Goal: Task Accomplishment & Management: Manage account settings

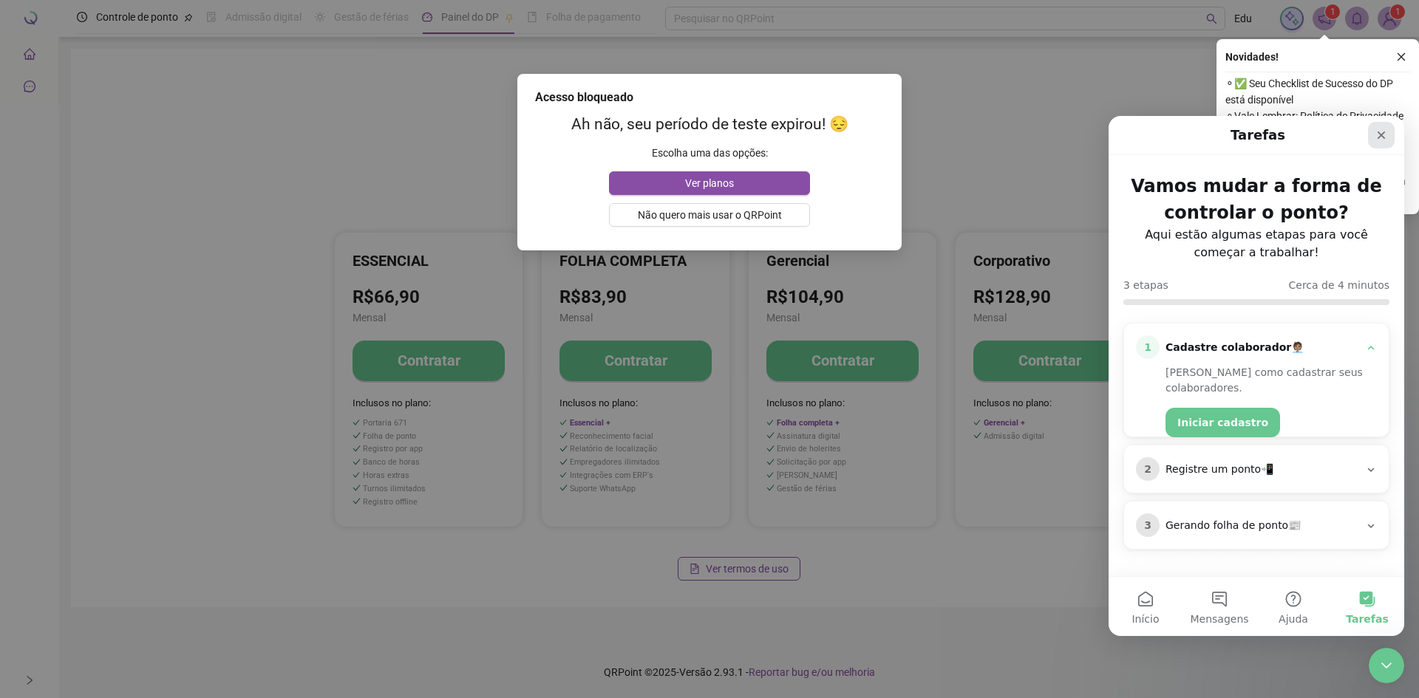
click at [1382, 140] on icon "Fechar" at bounding box center [1381, 135] width 12 height 12
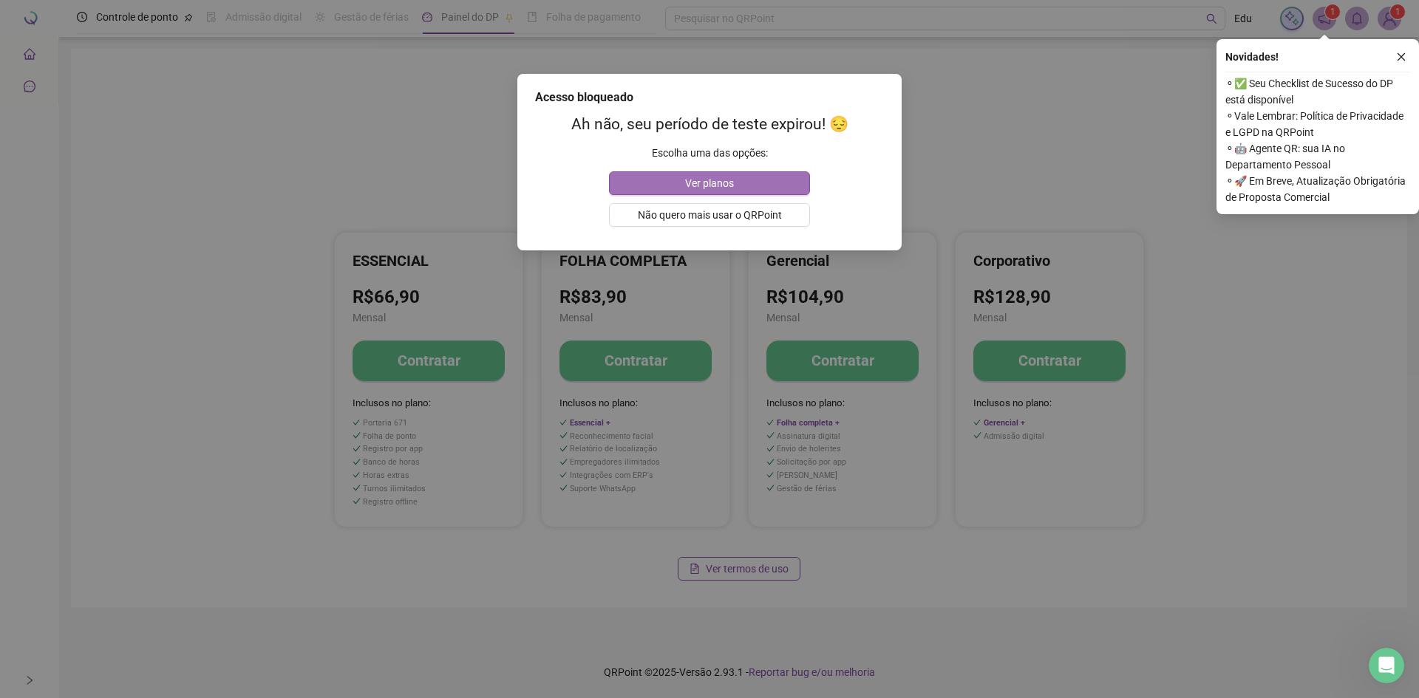
click at [760, 179] on button "Ver planos" at bounding box center [709, 183] width 200 height 24
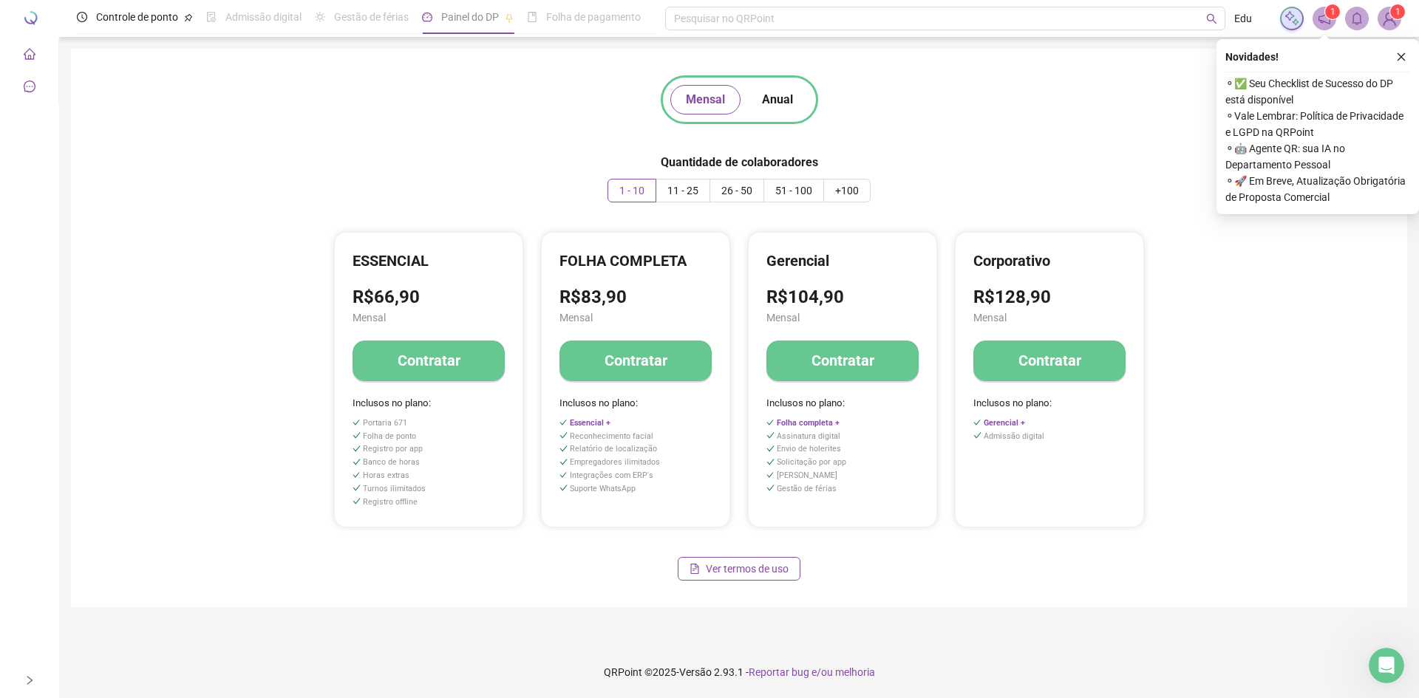
click at [1396, 18] on span "1" at bounding box center [1397, 11] width 5 height 15
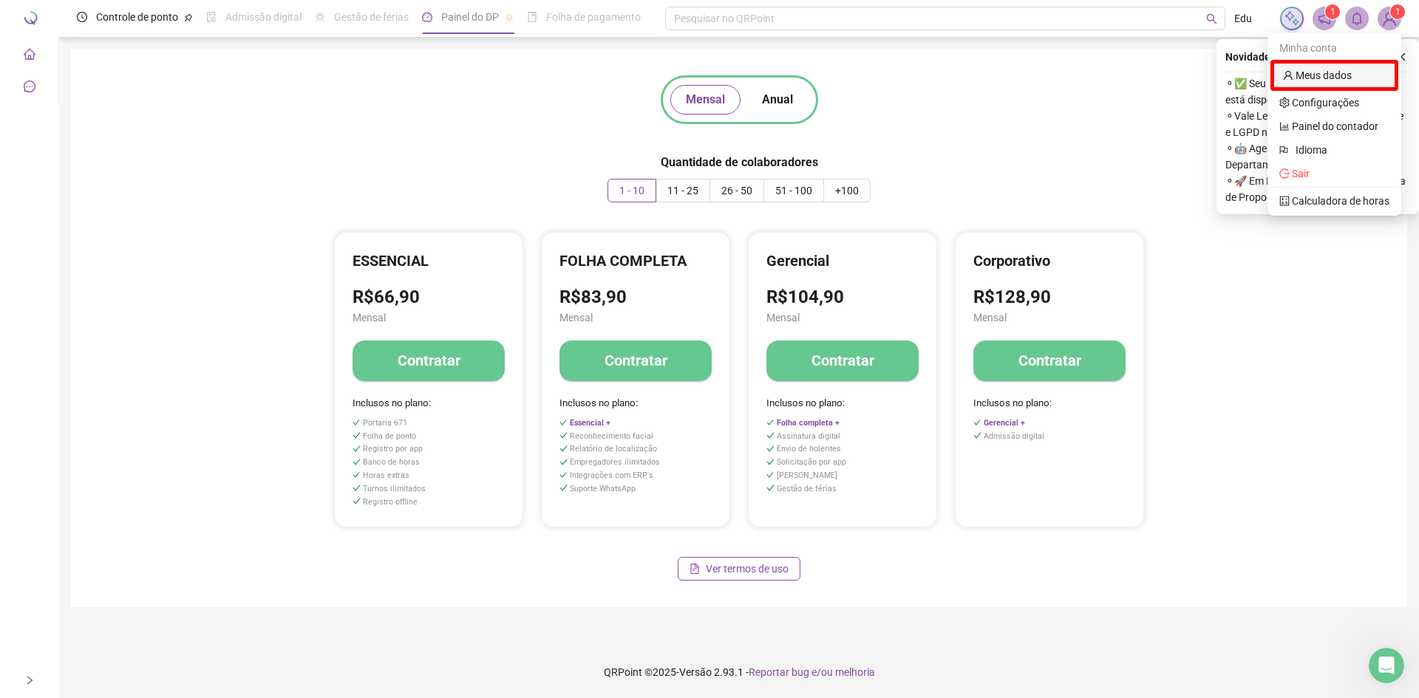
click at [1330, 81] on link "Meus dados" at bounding box center [1317, 75] width 69 height 12
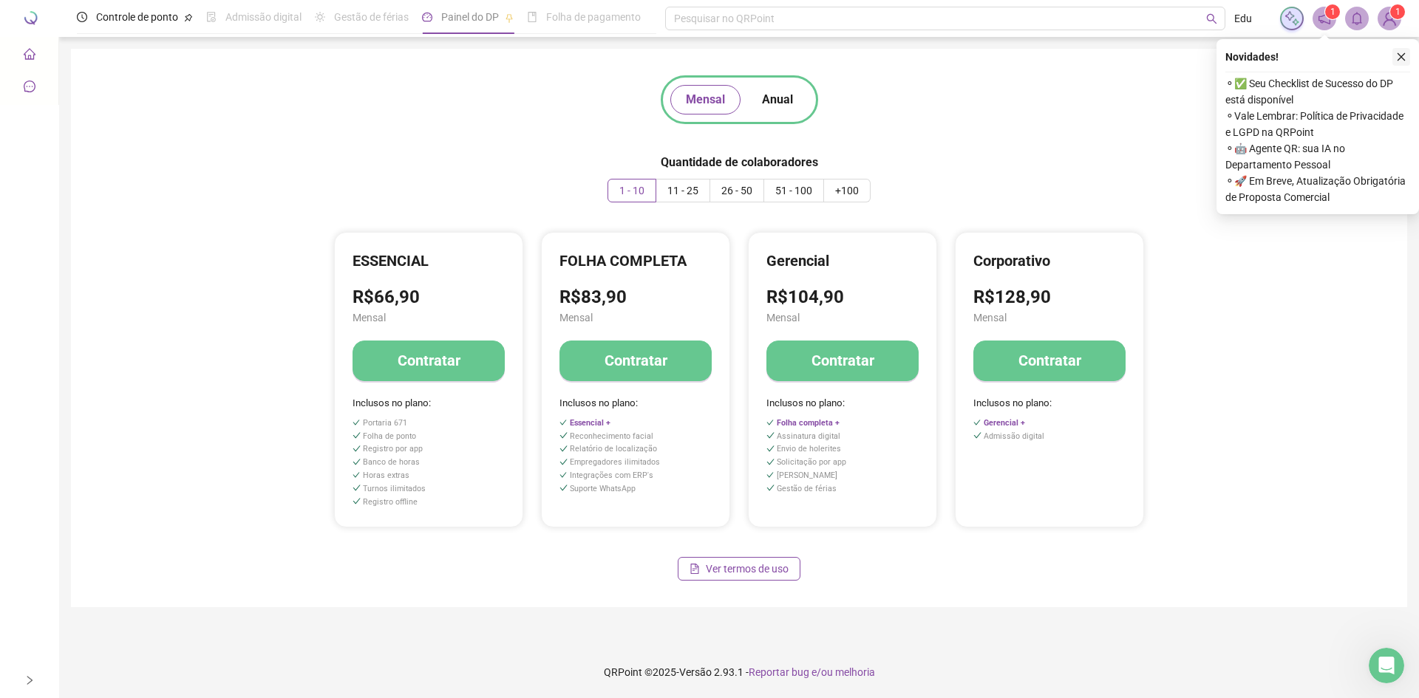
click at [1397, 57] on icon "close" at bounding box center [1401, 57] width 10 height 10
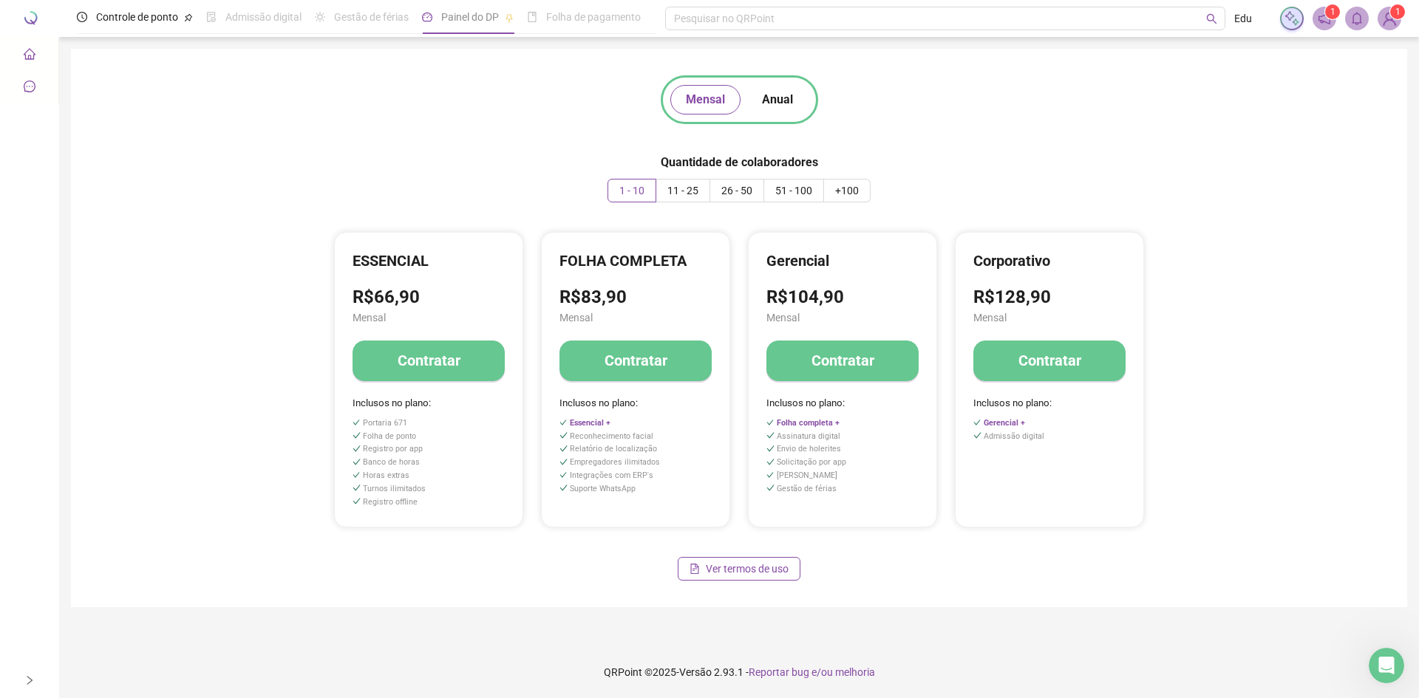
click at [1385, 15] on img at bounding box center [1389, 18] width 22 height 22
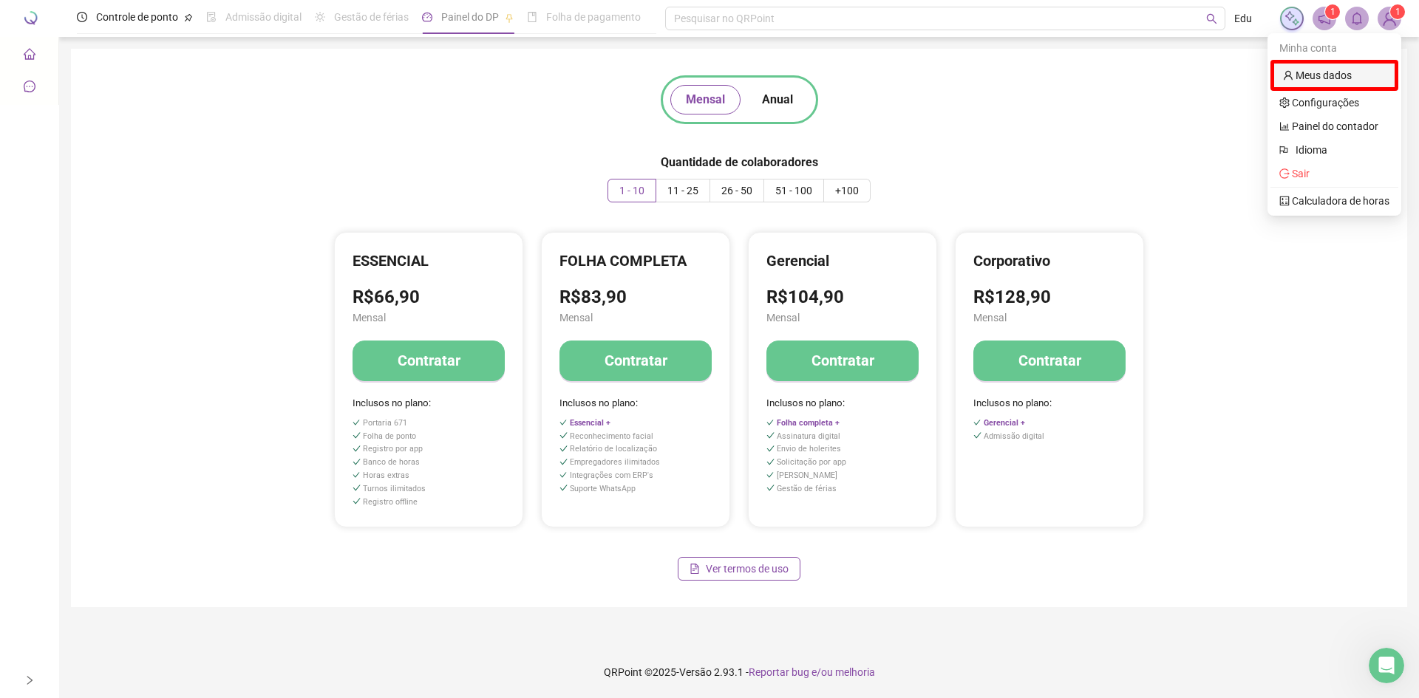
click at [1302, 75] on link "Meus dados" at bounding box center [1317, 75] width 69 height 12
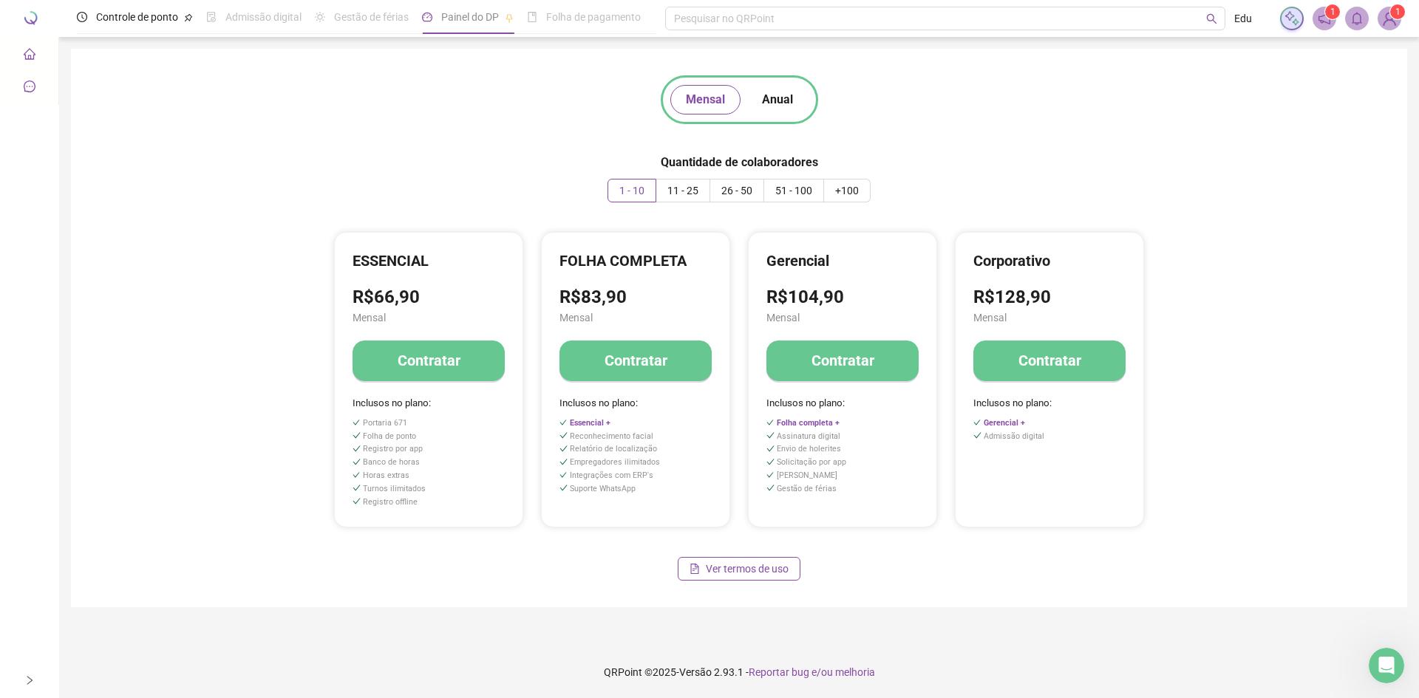
click at [38, 59] on li "Painel de controle" at bounding box center [29, 55] width 52 height 30
click at [21, 56] on li "Painel de controle" at bounding box center [29, 55] width 52 height 30
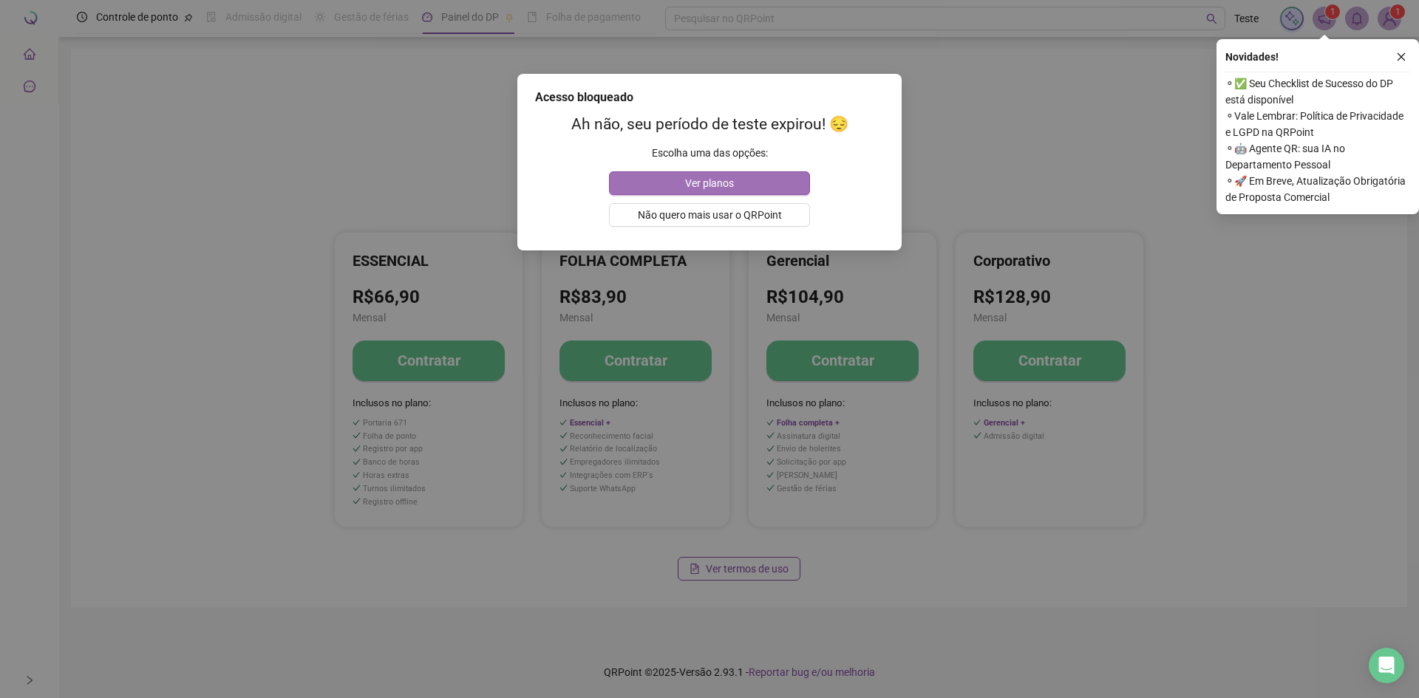
click at [787, 188] on button "Ver planos" at bounding box center [709, 183] width 200 height 24
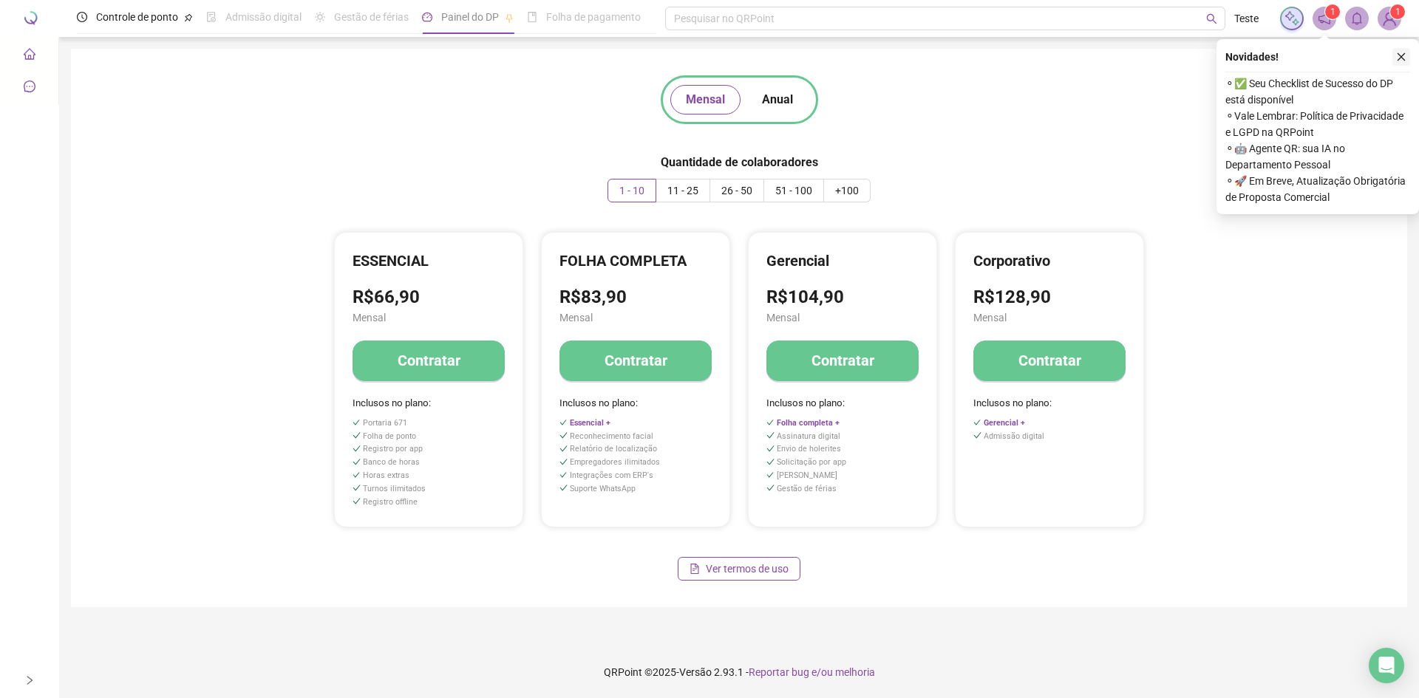
click at [1407, 58] on button "button" at bounding box center [1401, 57] width 18 height 18
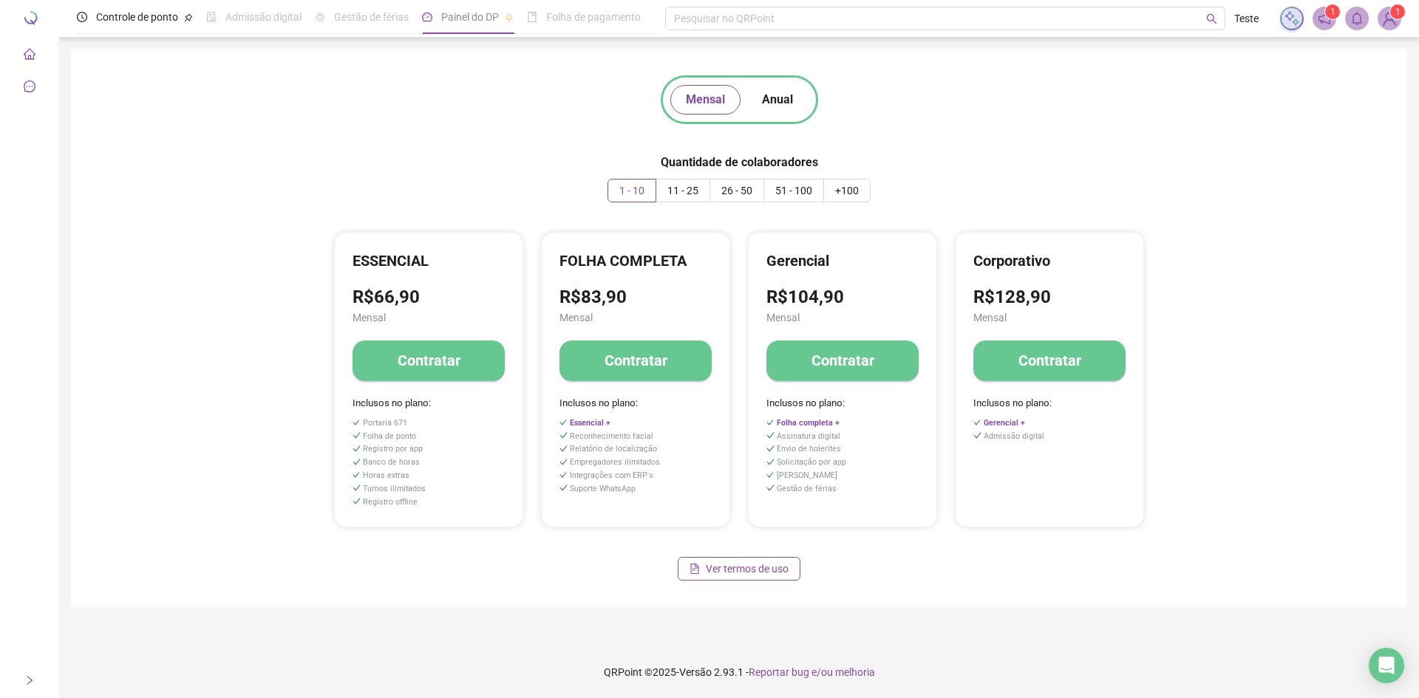
click at [1390, 24] on img at bounding box center [1389, 18] width 22 height 22
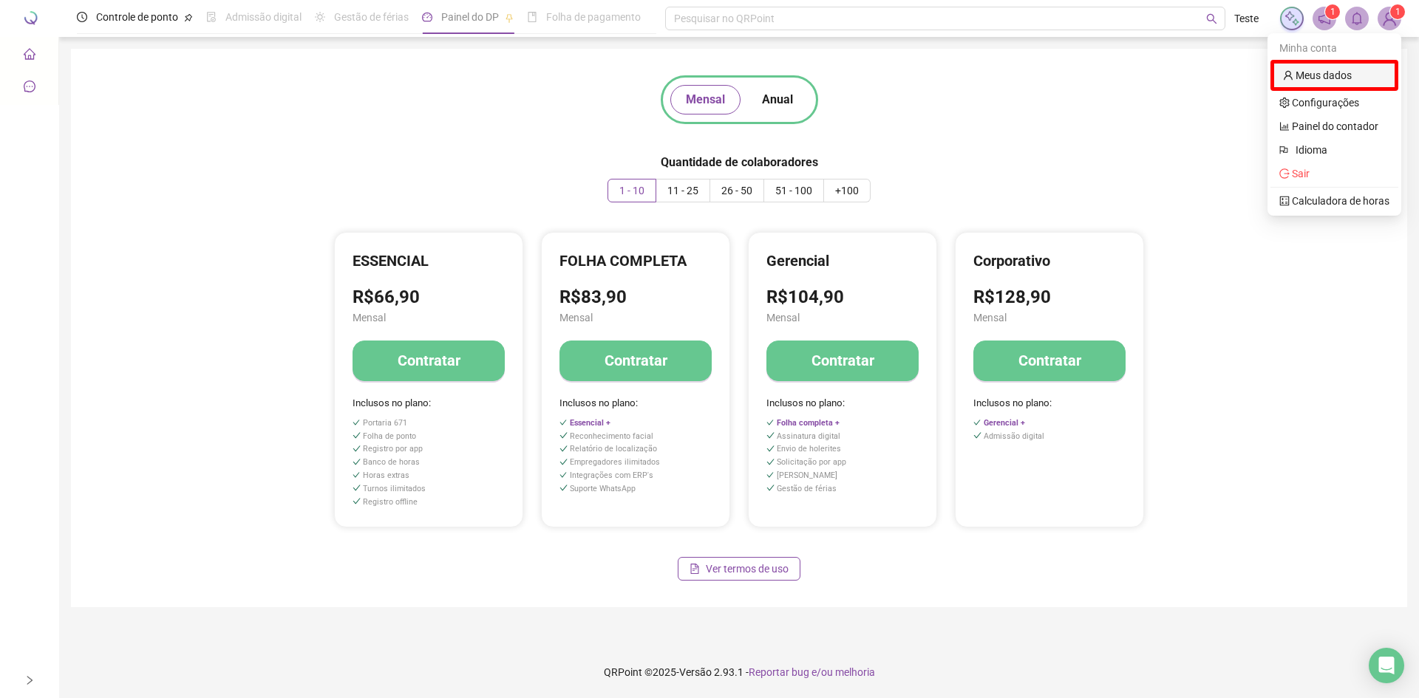
click at [1296, 69] on link "Meus dados" at bounding box center [1317, 75] width 69 height 12
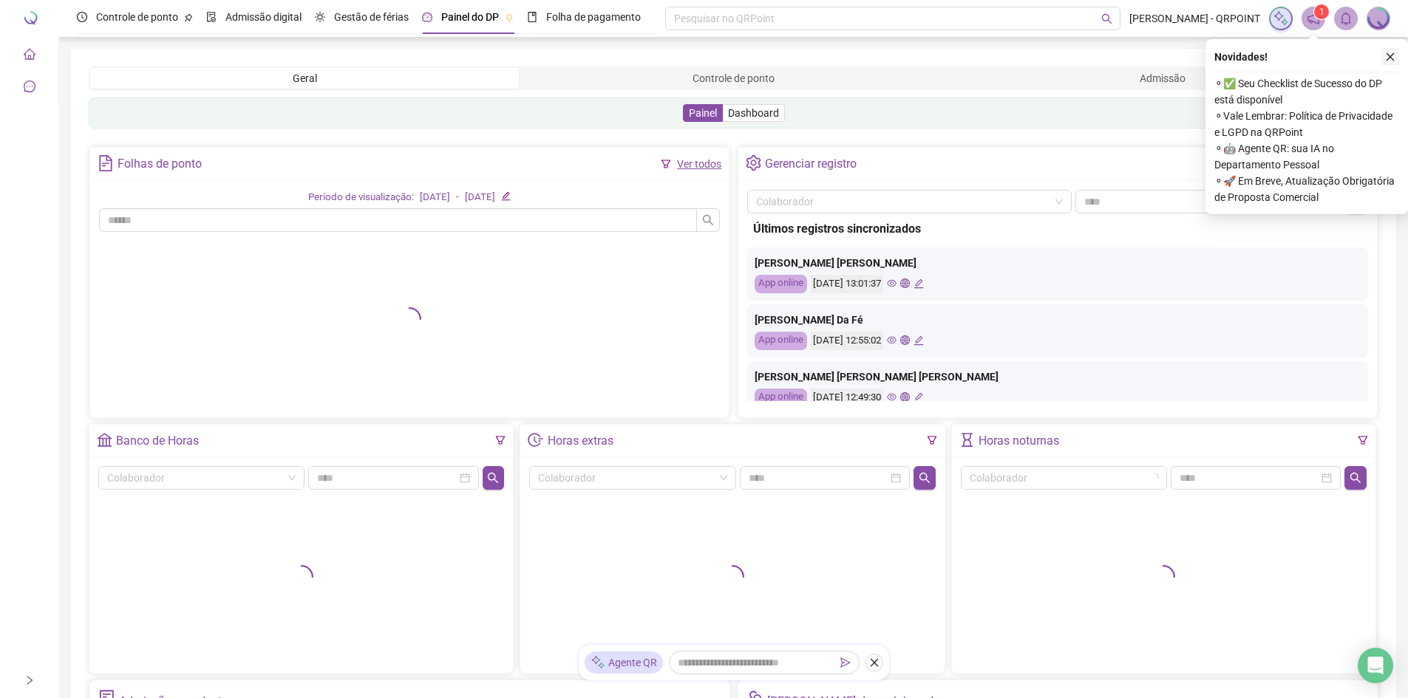
click at [1385, 52] on icon "close" at bounding box center [1390, 57] width 10 height 10
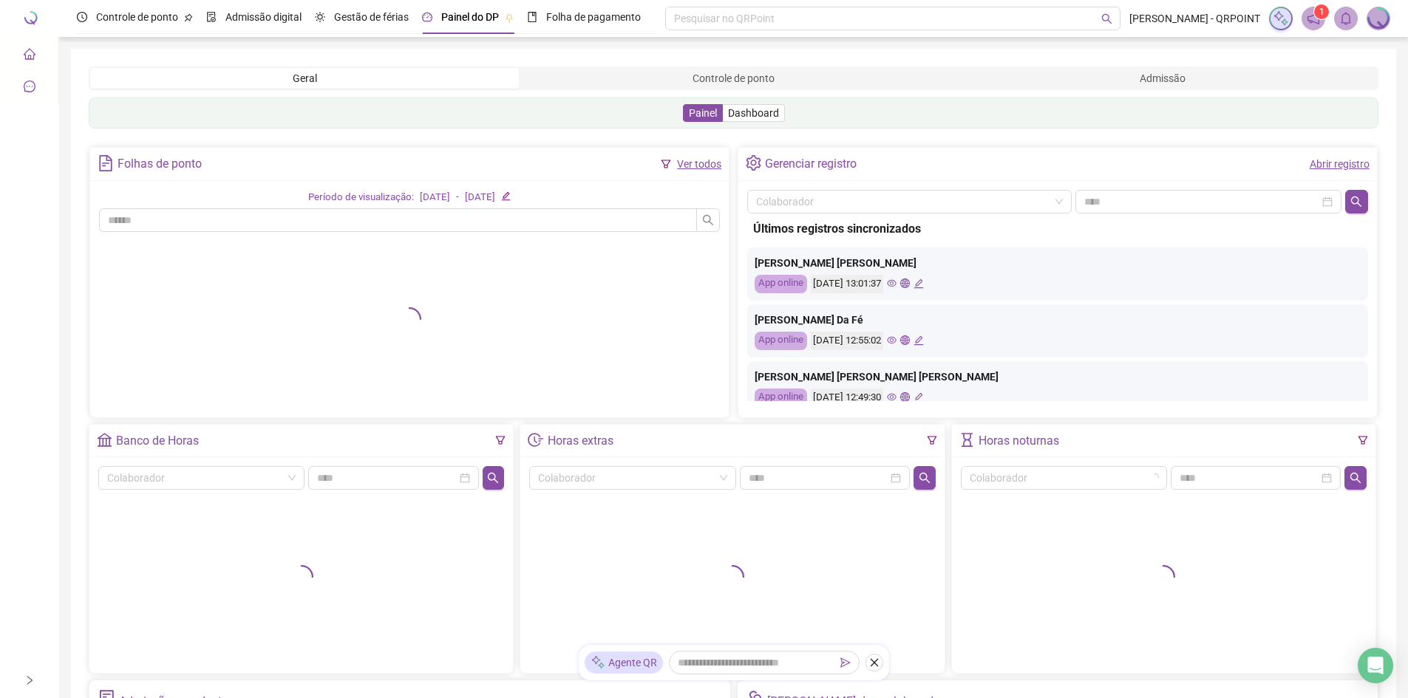
click at [1380, 28] on img at bounding box center [1378, 18] width 22 height 22
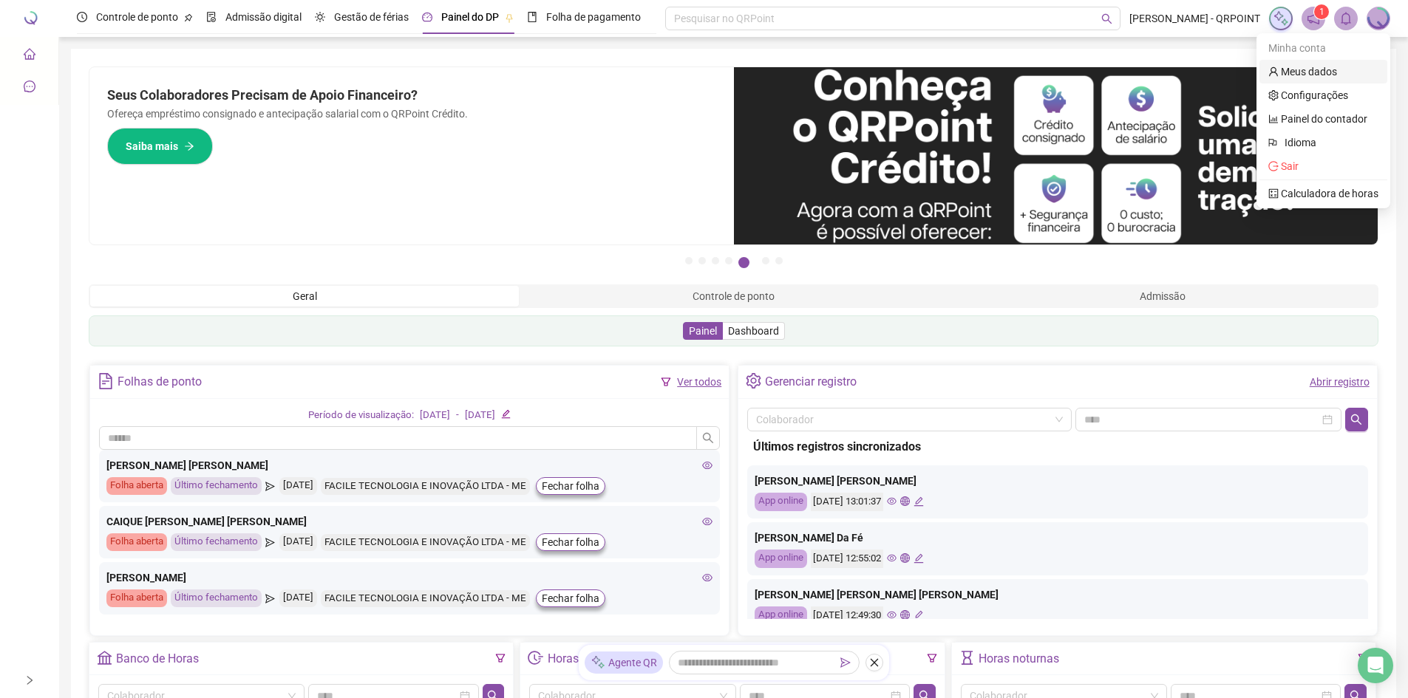
click at [1315, 70] on link "Meus dados" at bounding box center [1302, 72] width 69 height 12
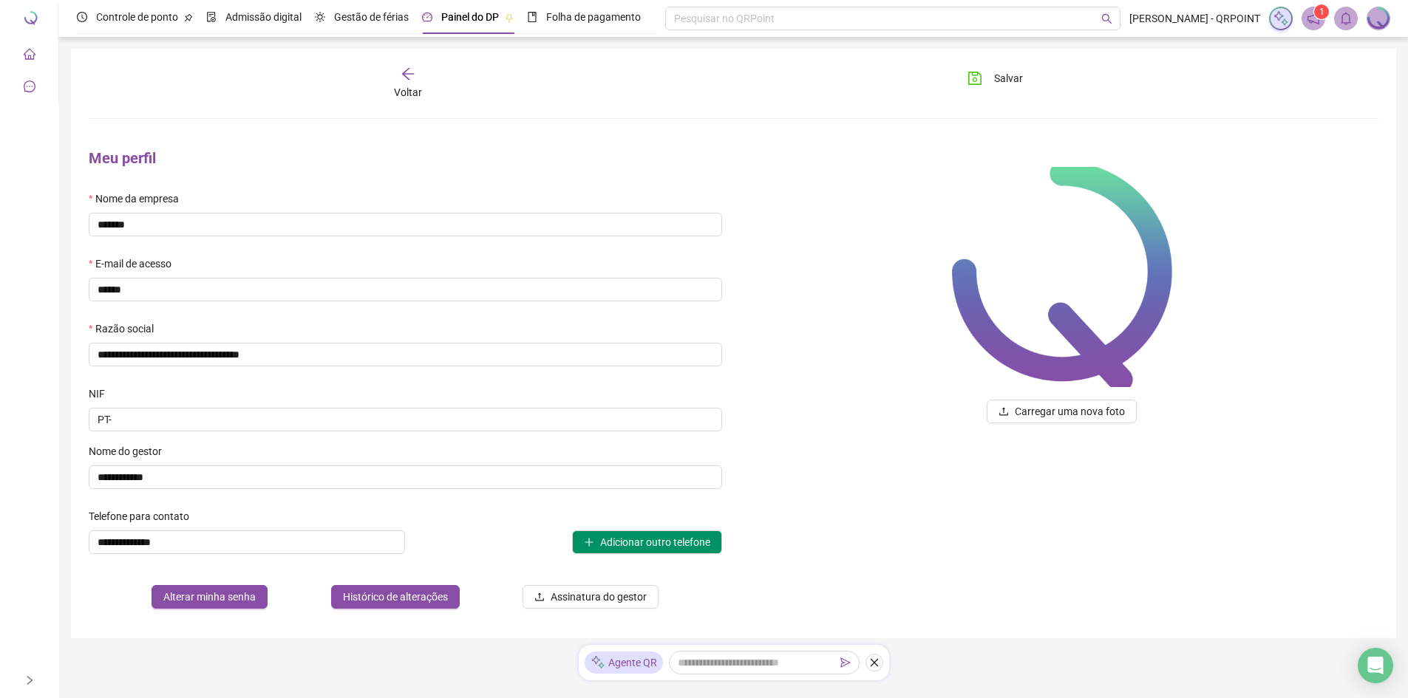
scroll to position [39, 0]
